Goal: Transaction & Acquisition: Purchase product/service

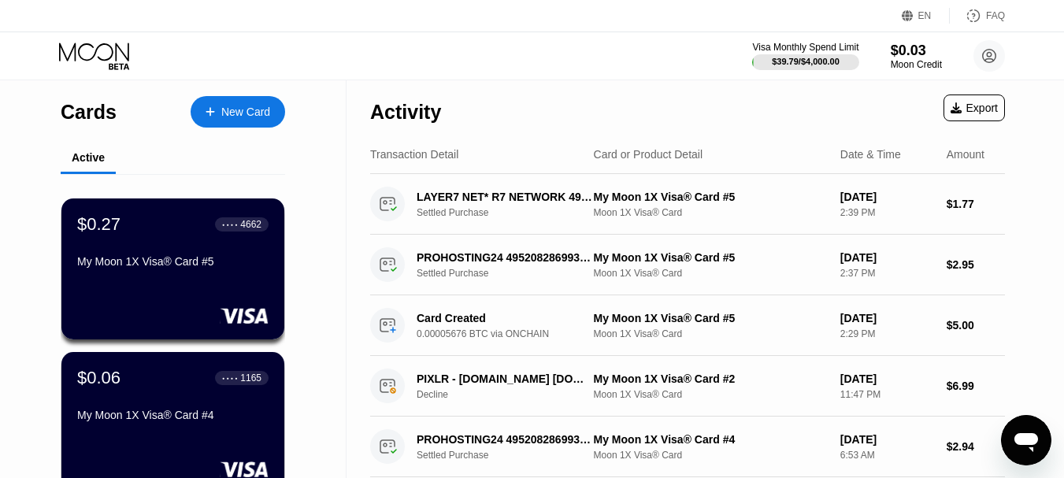
click at [235, 112] on div "New Card" at bounding box center [245, 112] width 49 height 13
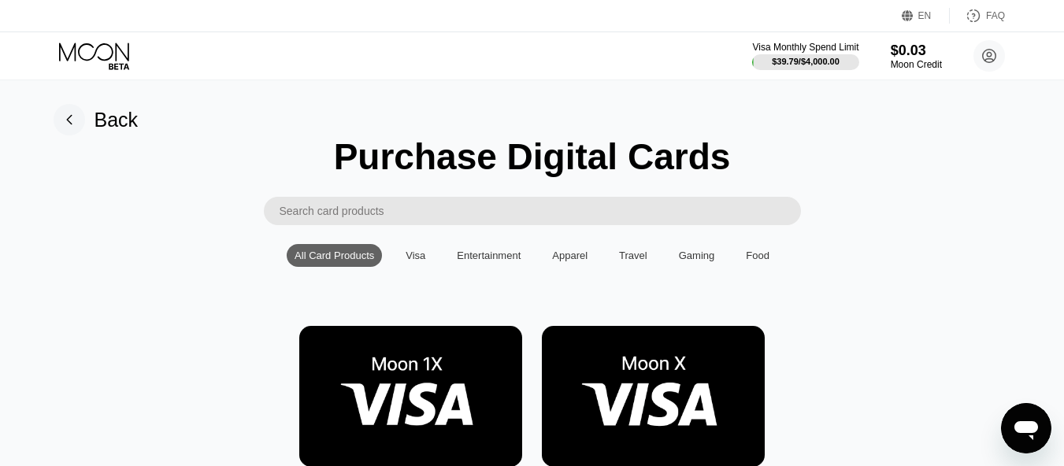
click at [427, 392] on img at bounding box center [410, 396] width 223 height 141
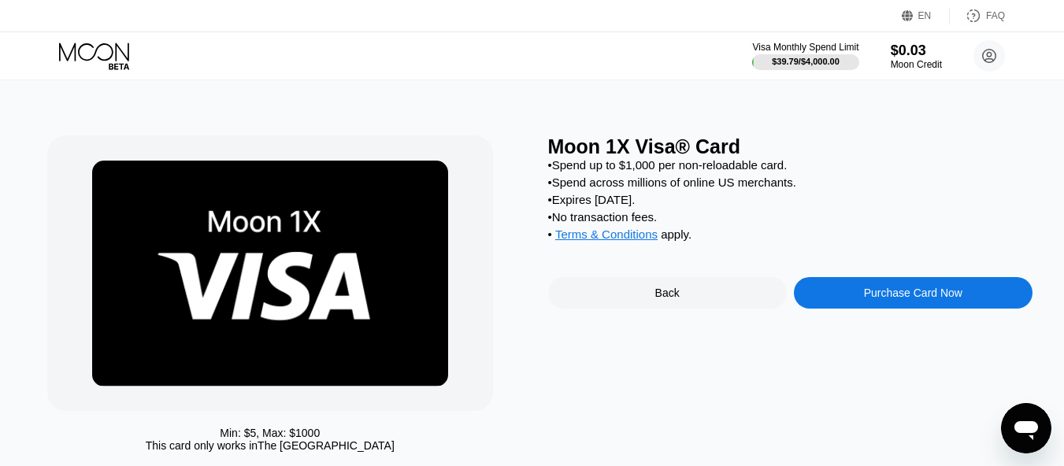
click at [906, 299] on div "Purchase Card Now" at bounding box center [913, 293] width 98 height 13
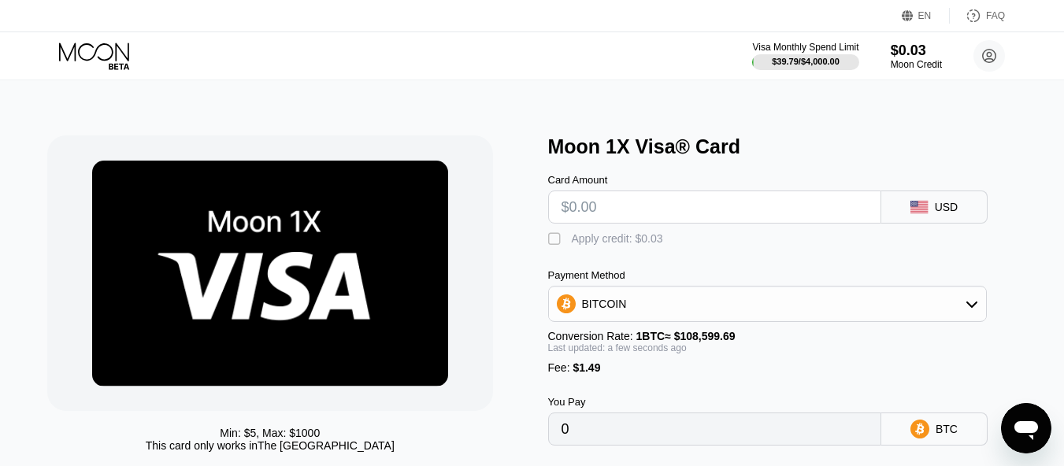
click at [573, 210] on input "text" at bounding box center [714, 207] width 306 height 32
type input "$8"
type input "0.00008739"
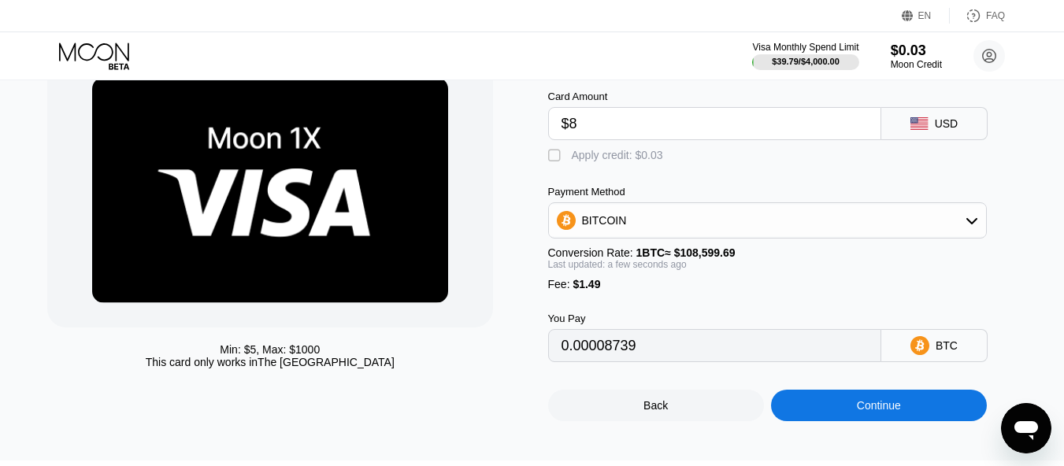
scroll to position [89, 0]
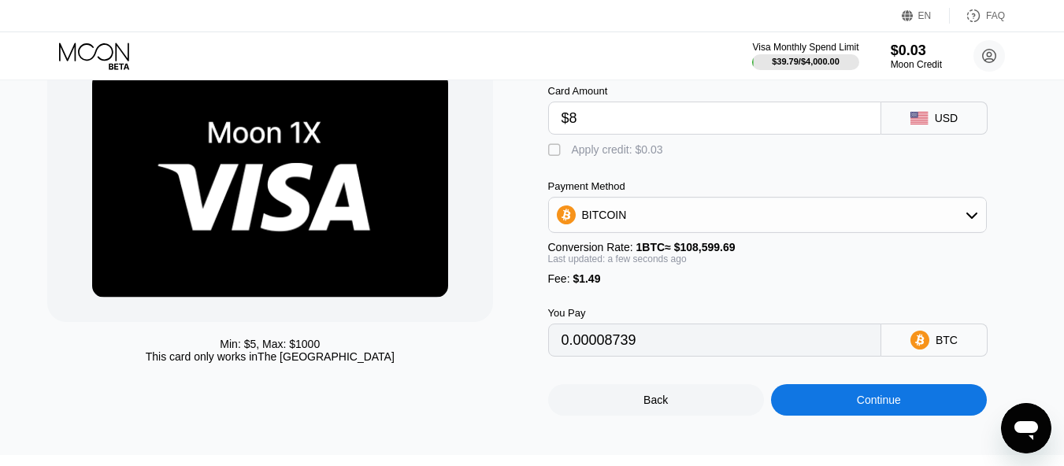
type input "$8"
click at [554, 158] on div "" at bounding box center [556, 151] width 16 height 16
type input "0.00008711"
click at [871, 406] on div "Continue" at bounding box center [879, 400] width 44 height 13
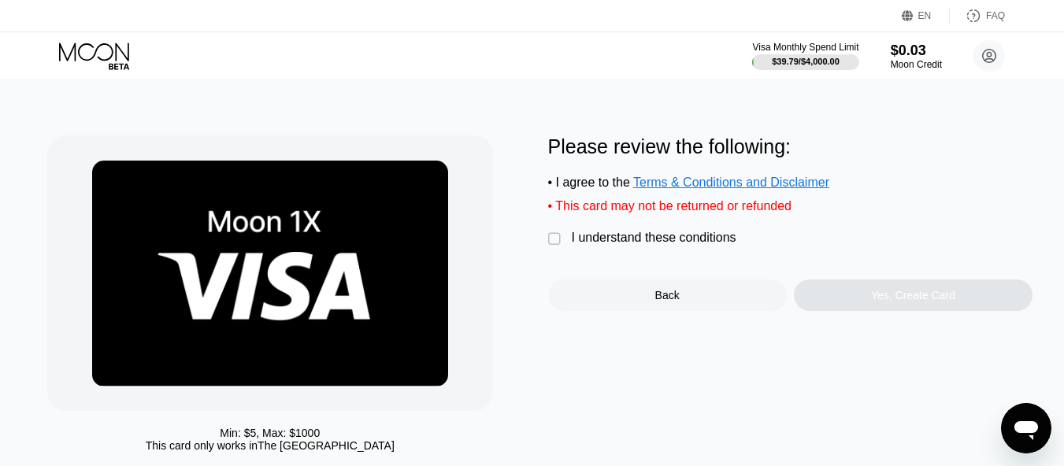
click at [557, 247] on div "" at bounding box center [556, 240] width 16 height 16
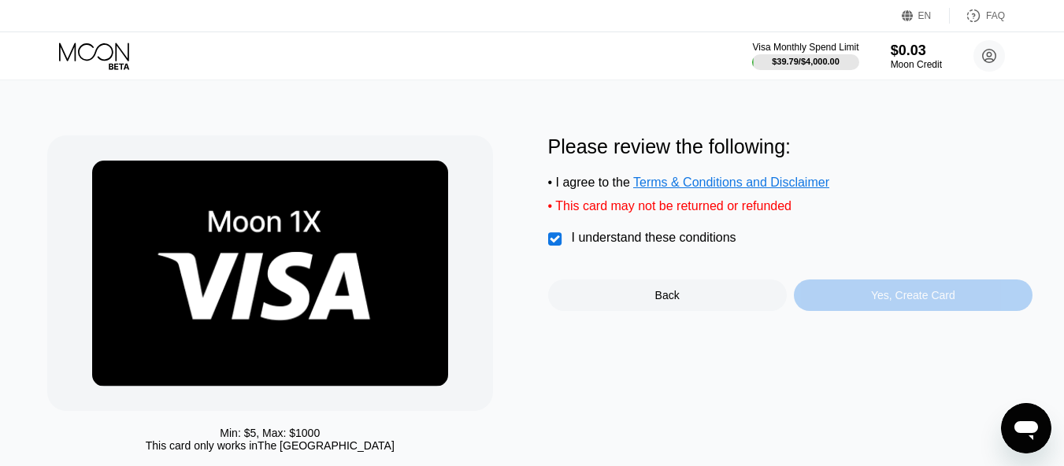
click at [931, 302] on div "Yes, Create Card" at bounding box center [913, 295] width 84 height 13
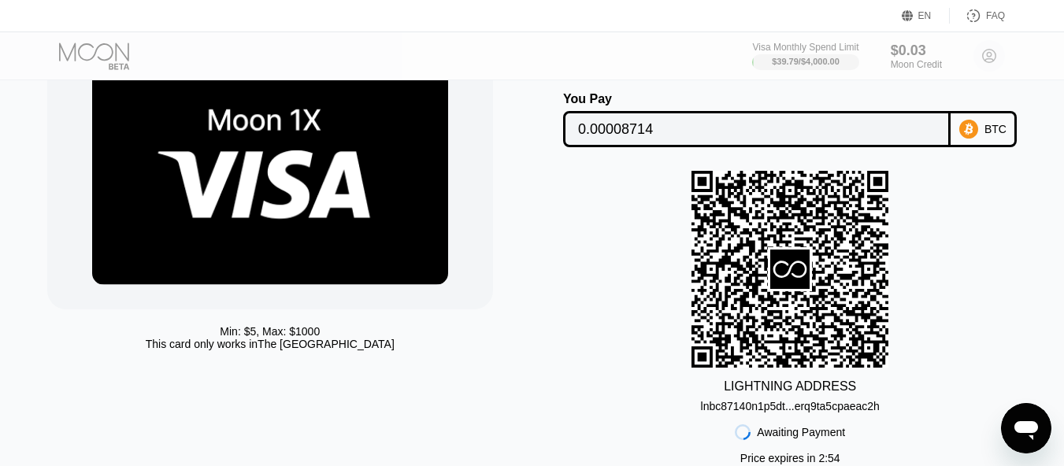
scroll to position [74, 0]
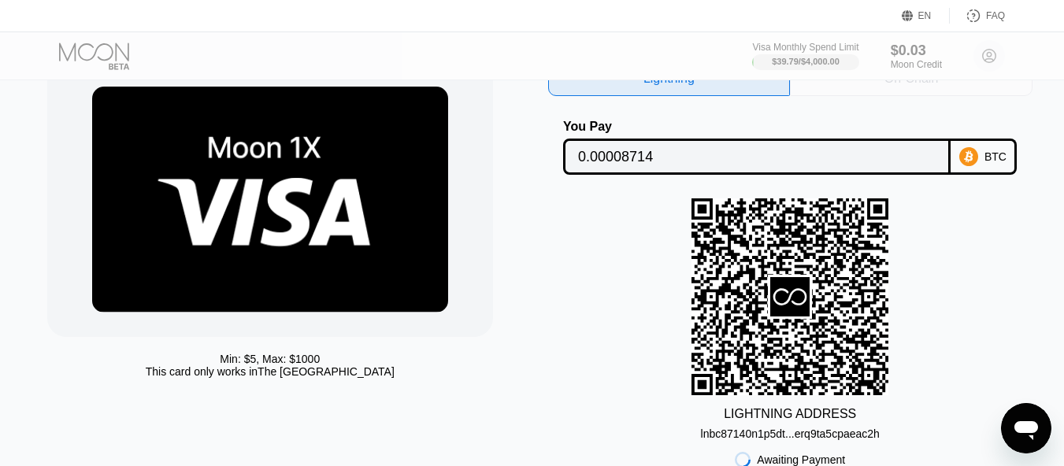
click at [924, 88] on div "On-Chain" at bounding box center [911, 78] width 243 height 35
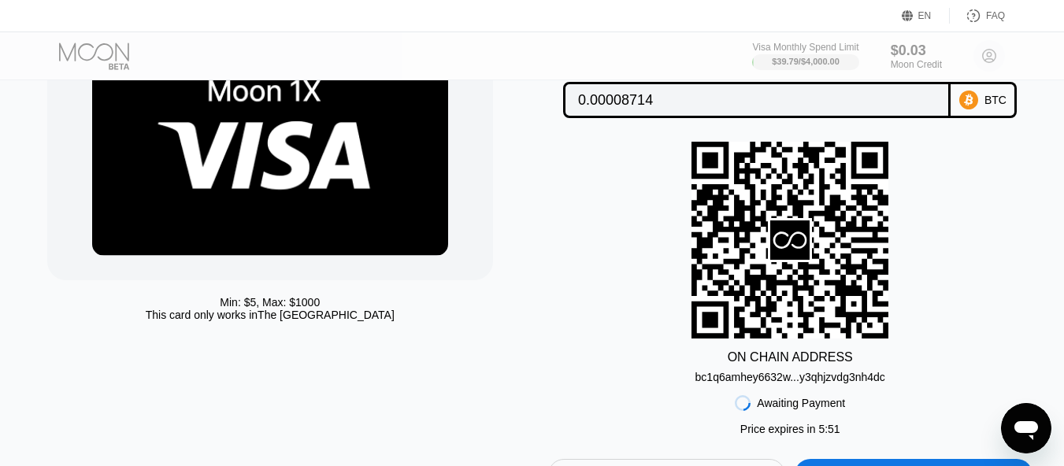
scroll to position [133, 0]
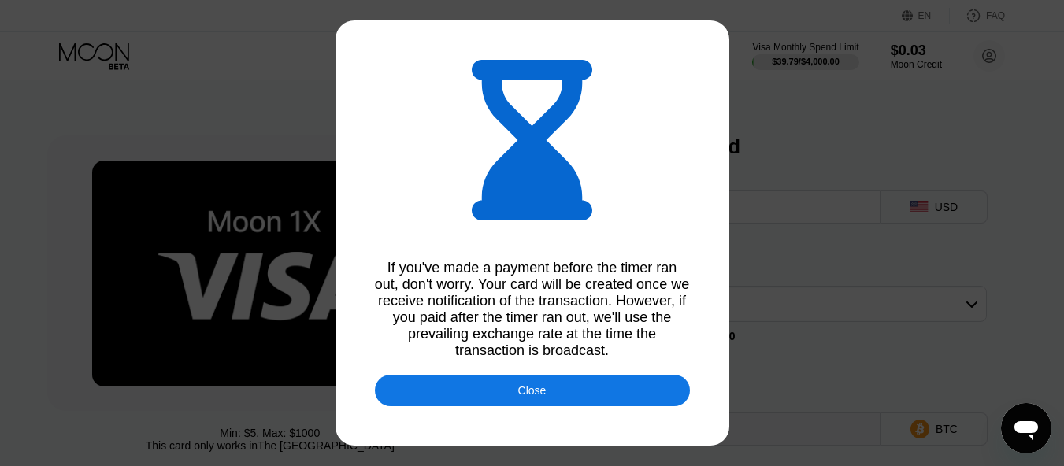
type input "0.00008724"
type input "0.00008722"
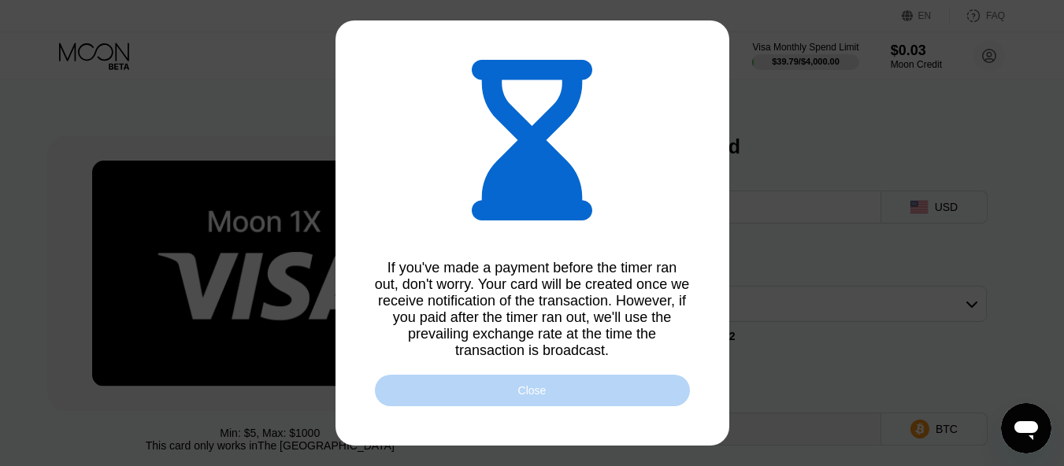
click at [541, 397] on div "Close" at bounding box center [532, 390] width 28 height 13
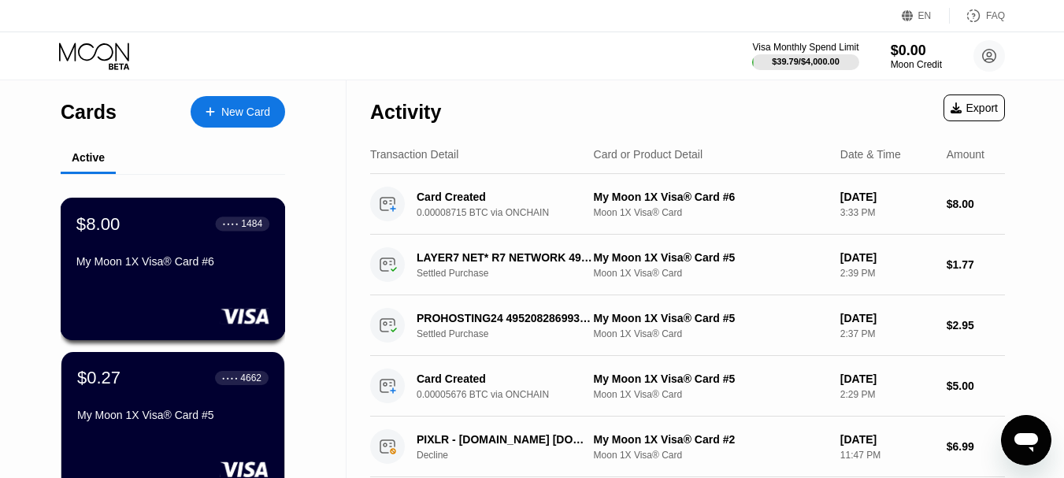
click at [188, 260] on div "My Moon 1X Visa® Card #6" at bounding box center [172, 261] width 193 height 13
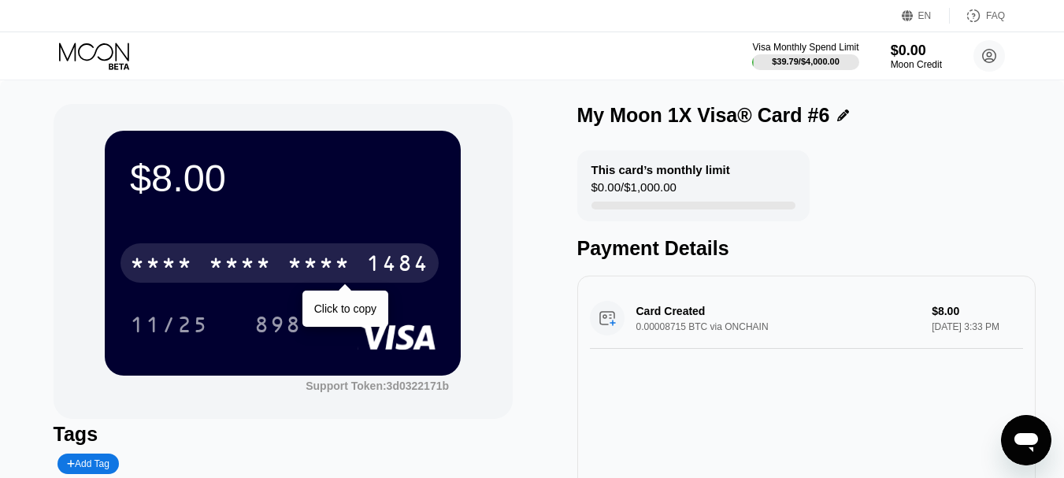
click at [291, 269] on div "* * * *" at bounding box center [318, 265] width 63 height 25
